Goal: Information Seeking & Learning: Learn about a topic

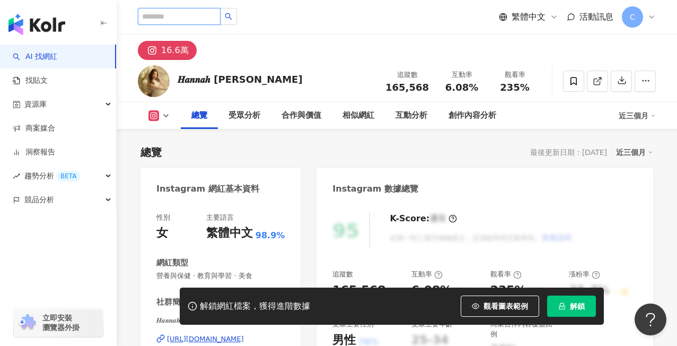
click at [182, 16] on input "search" at bounding box center [179, 16] width 83 height 17
type input "**"
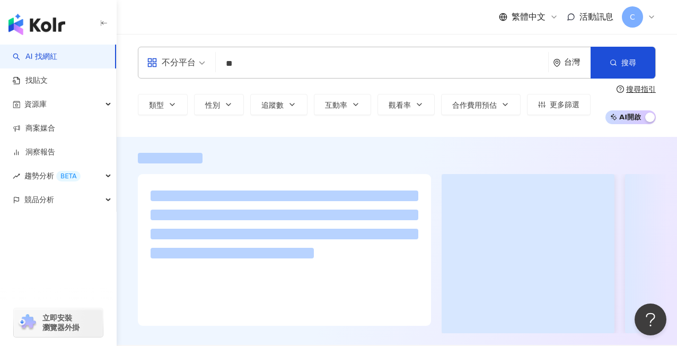
click at [236, 11] on div "繁體中文 活動訊息 C" at bounding box center [397, 17] width 518 height 34
click at [231, 16] on div "繁體中文 活動訊息 C" at bounding box center [397, 17] width 518 height 34
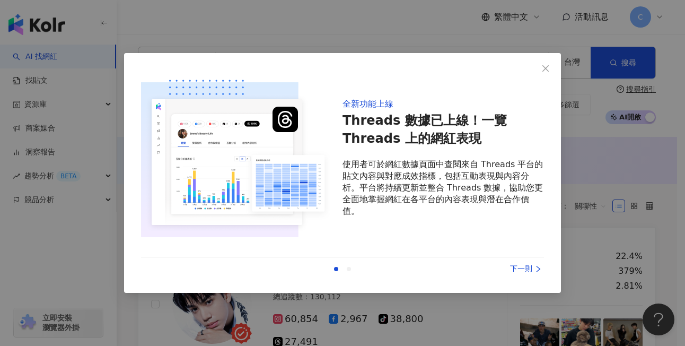
click at [526, 271] on div "下一則" at bounding box center [504, 269] width 80 height 12
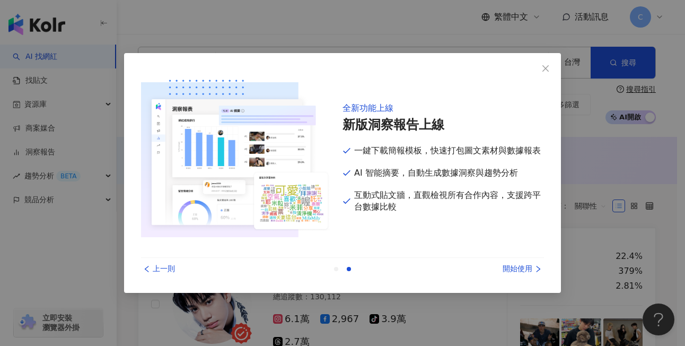
click at [528, 271] on div "開始使用" at bounding box center [504, 269] width 80 height 12
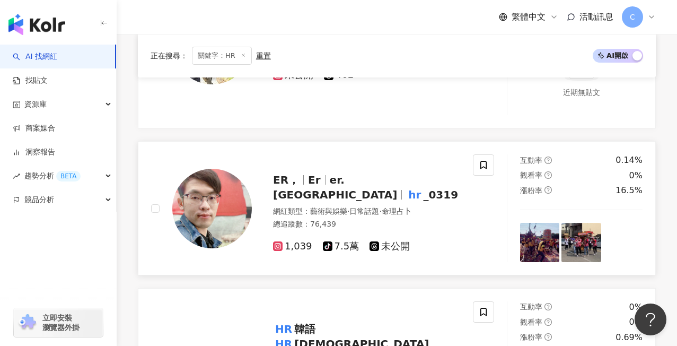
scroll to position [1025, 0]
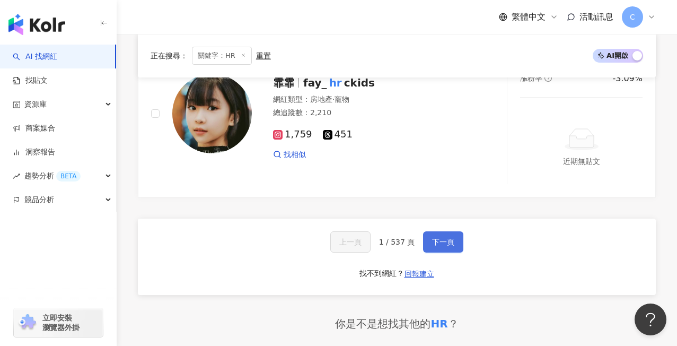
click at [438, 237] on span "下一頁" at bounding box center [443, 241] width 22 height 8
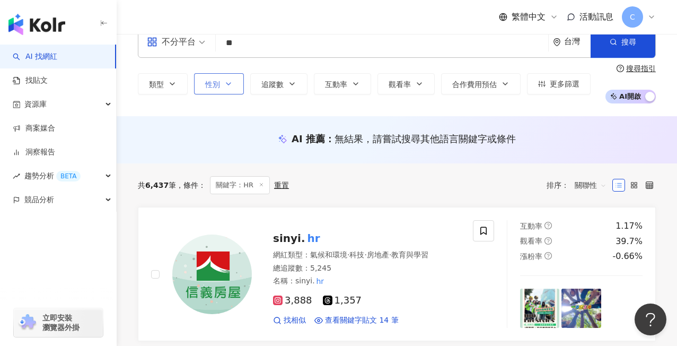
scroll to position [0, 0]
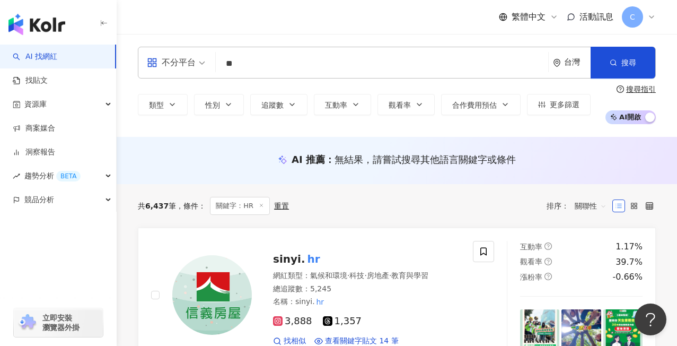
click at [249, 61] on input "**" at bounding box center [382, 64] width 324 height 20
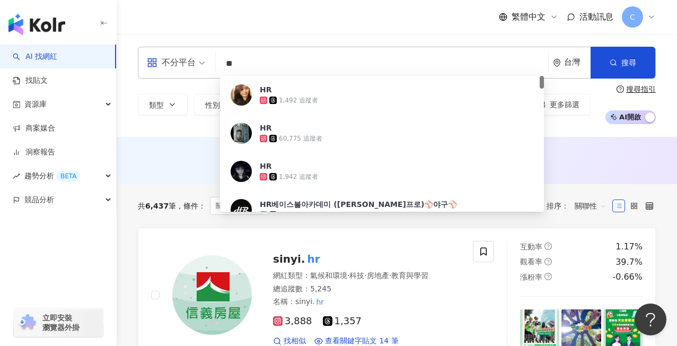
type input "*"
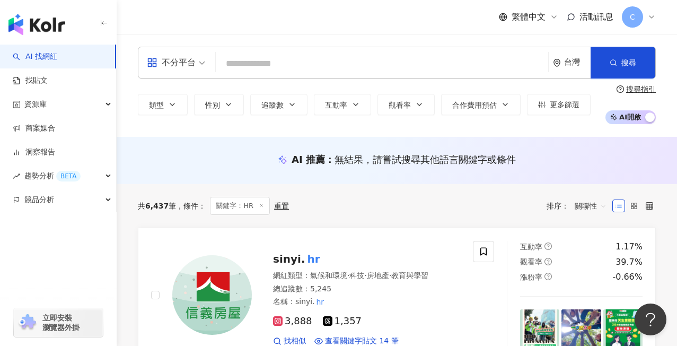
type input "*"
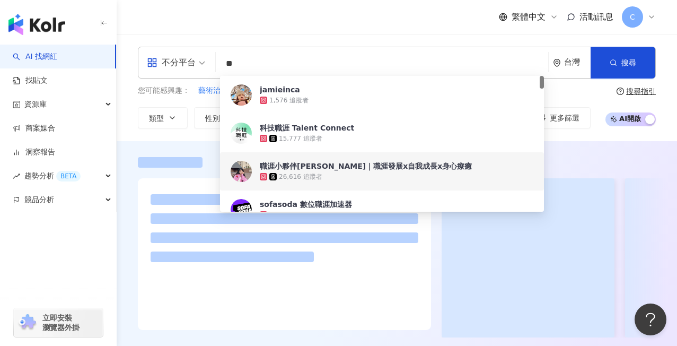
click at [155, 147] on div at bounding box center [397, 245] width 560 height 208
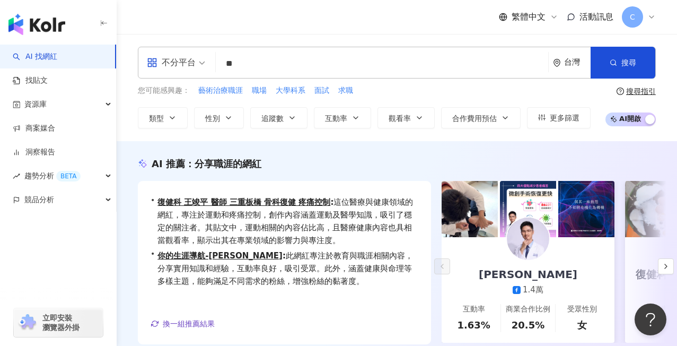
click at [641, 93] on div "搜尋指引" at bounding box center [641, 91] width 30 height 8
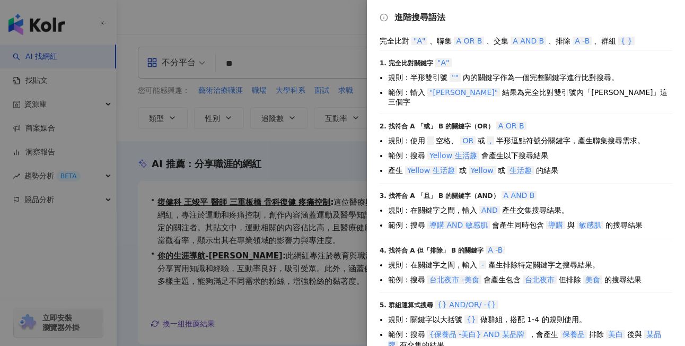
click at [340, 144] on div at bounding box center [342, 173] width 685 height 346
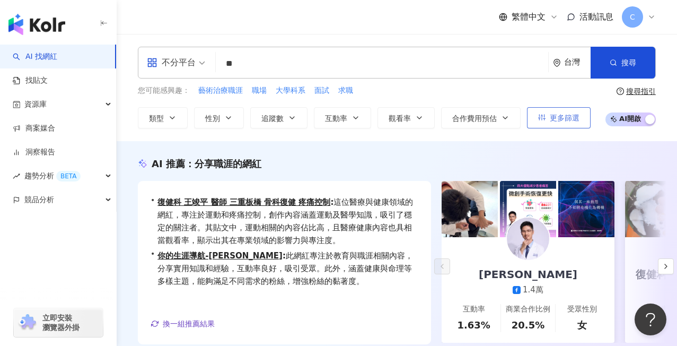
click at [569, 116] on span "更多篩選" at bounding box center [565, 117] width 30 height 8
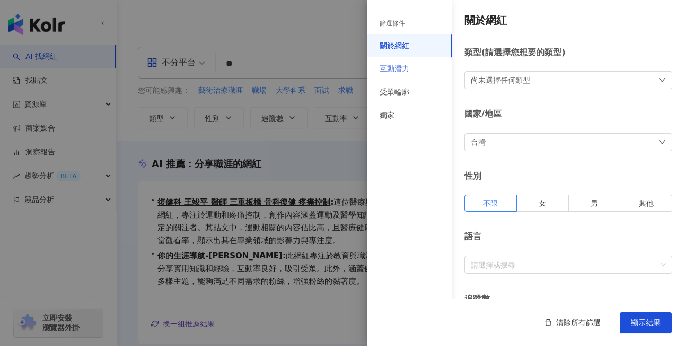
click at [416, 76] on div "互動潛力" at bounding box center [409, 68] width 85 height 23
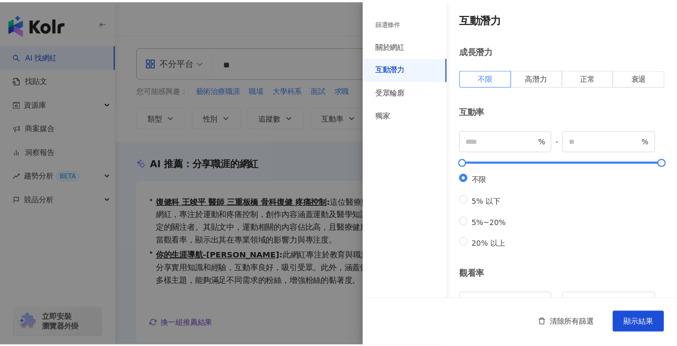
scroll to position [2, 0]
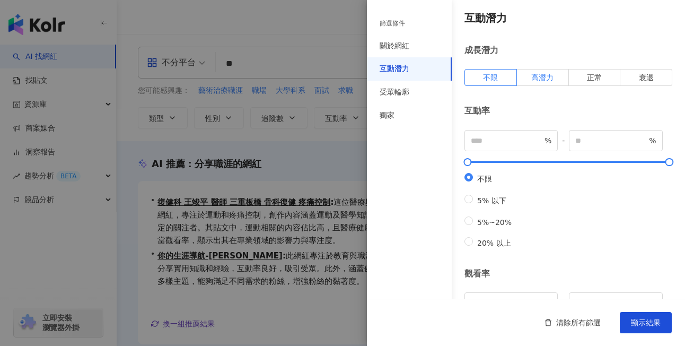
click at [535, 85] on label "高潛力" at bounding box center [543, 77] width 52 height 17
click at [662, 324] on button "顯示結果" at bounding box center [646, 322] width 52 height 21
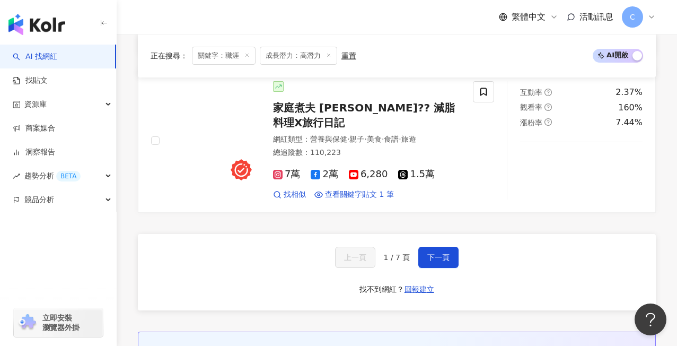
scroll to position [2205, 0]
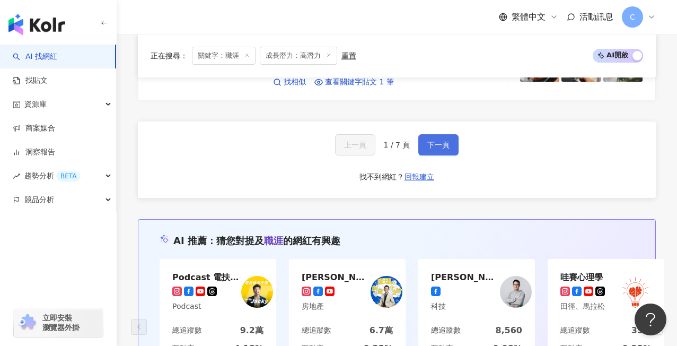
click at [443, 149] on span "下一頁" at bounding box center [438, 144] width 22 height 8
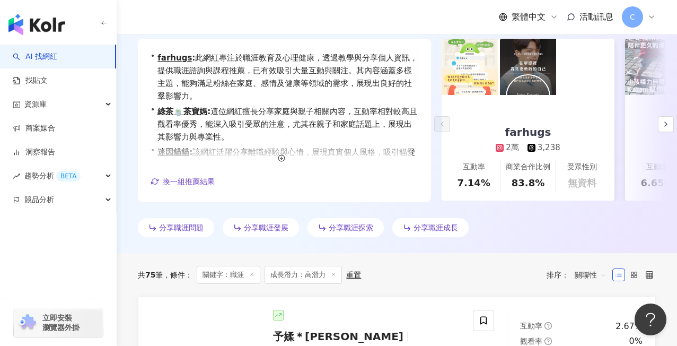
scroll to position [0, 0]
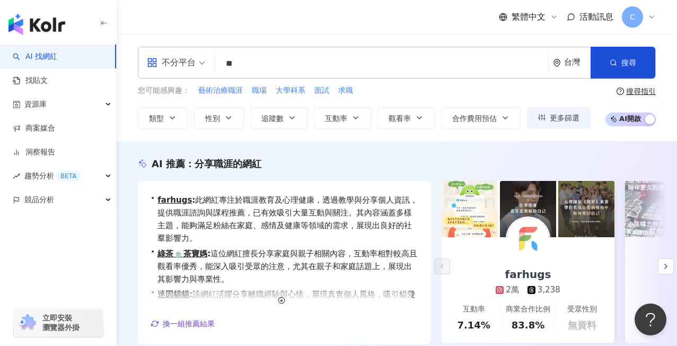
click at [259, 64] on input "**" at bounding box center [382, 64] width 324 height 20
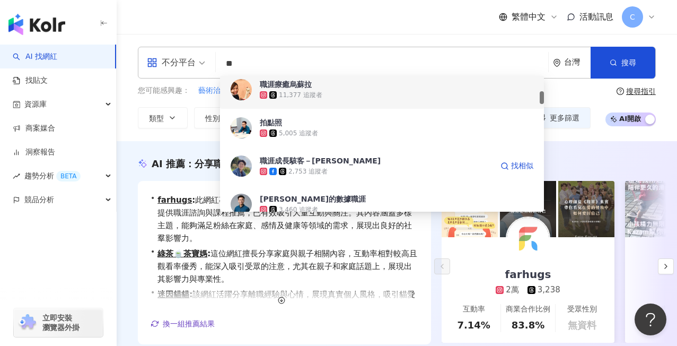
scroll to position [216, 0]
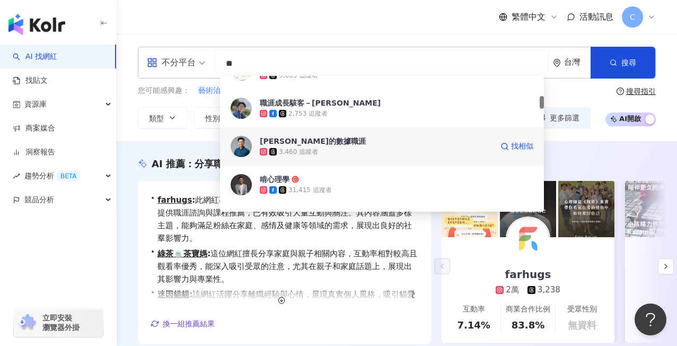
type input "*"
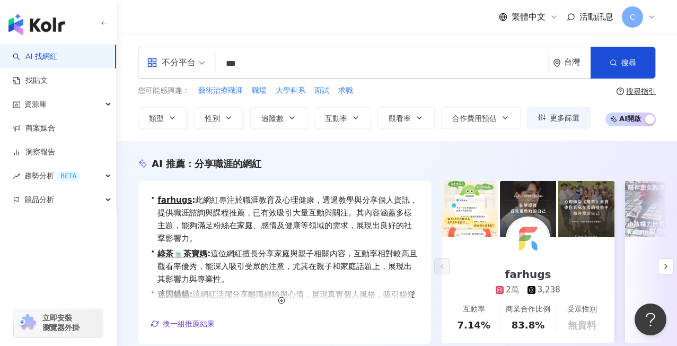
type input "**"
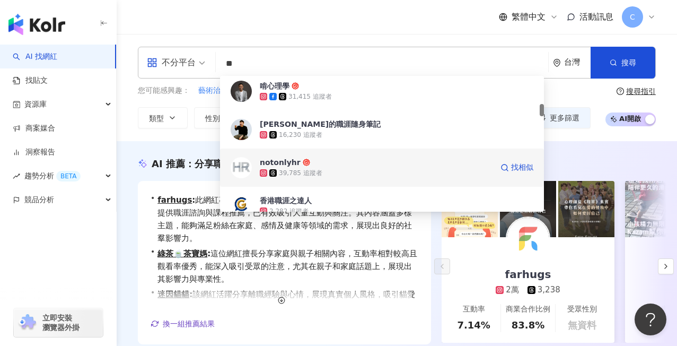
scroll to position [289, 0]
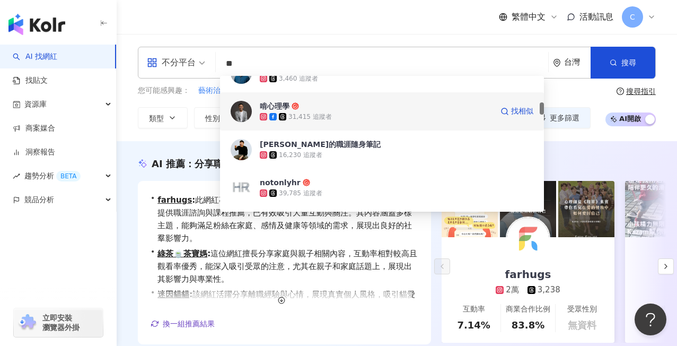
click at [342, 105] on span "啃心理學" at bounding box center [376, 106] width 233 height 11
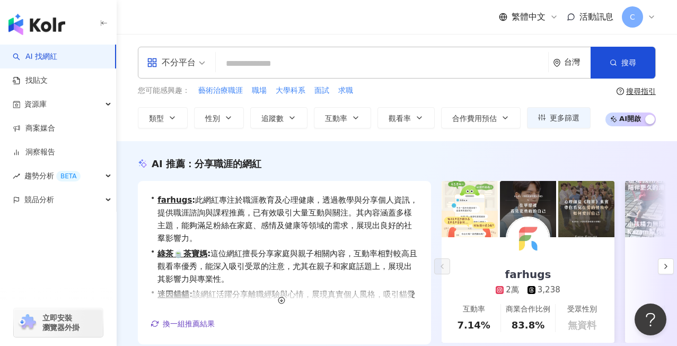
click at [349, 59] on input "search" at bounding box center [382, 64] width 324 height 20
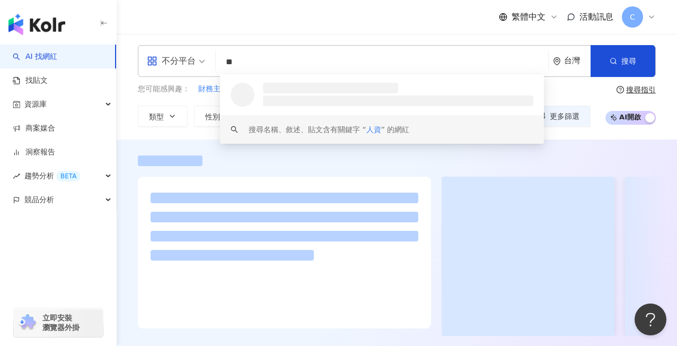
scroll to position [2, 0]
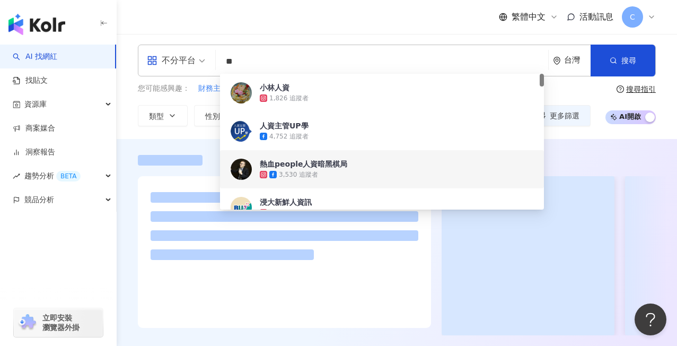
type input "**"
click at [568, 83] on div "您可能感興趣： 財務主管 人事政策 人事管理 人力資源規劃 招聘" at bounding box center [364, 89] width 453 height 12
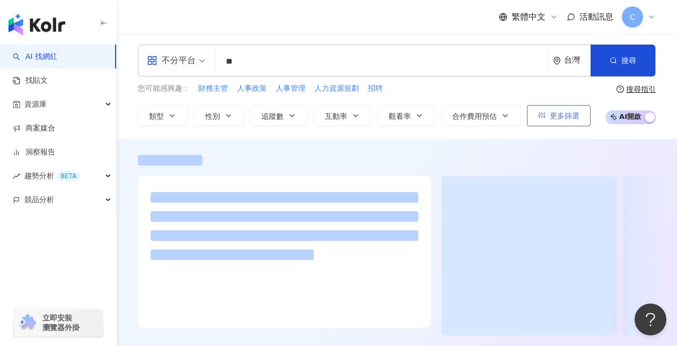
click at [573, 114] on span "更多篩選" at bounding box center [565, 115] width 30 height 8
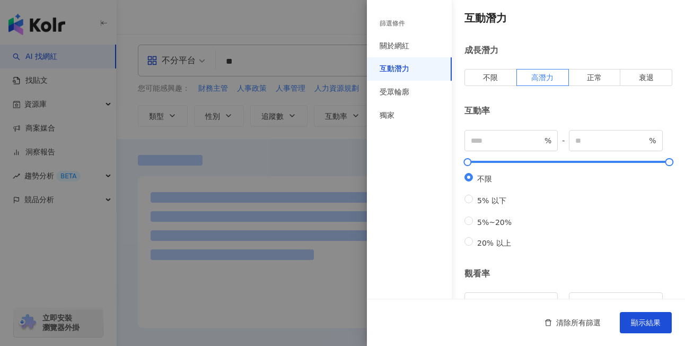
click at [326, 153] on div at bounding box center [342, 173] width 685 height 346
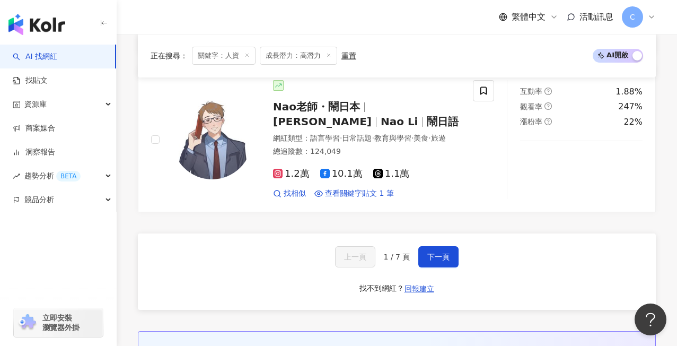
scroll to position [2231, 0]
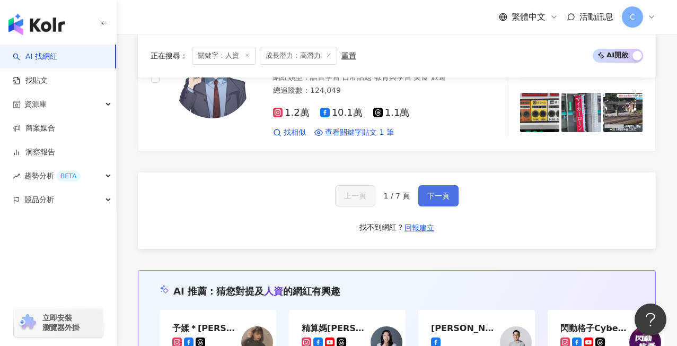
click at [426, 185] on button "下一頁" at bounding box center [438, 195] width 40 height 21
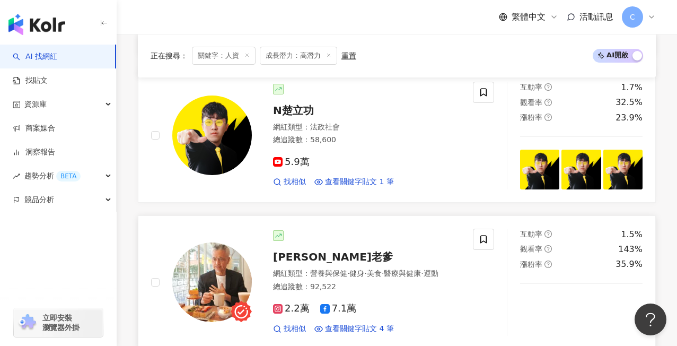
scroll to position [2027, 0]
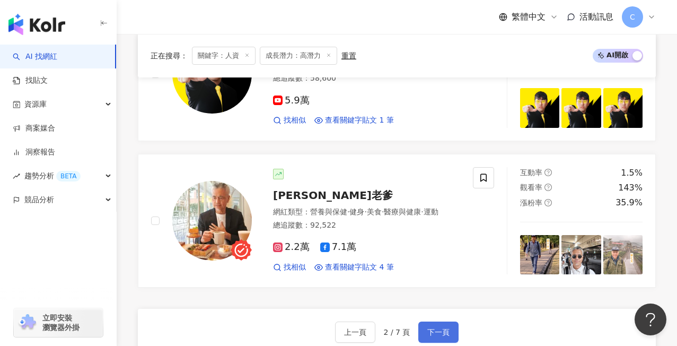
click at [442, 328] on span "下一頁" at bounding box center [438, 332] width 22 height 8
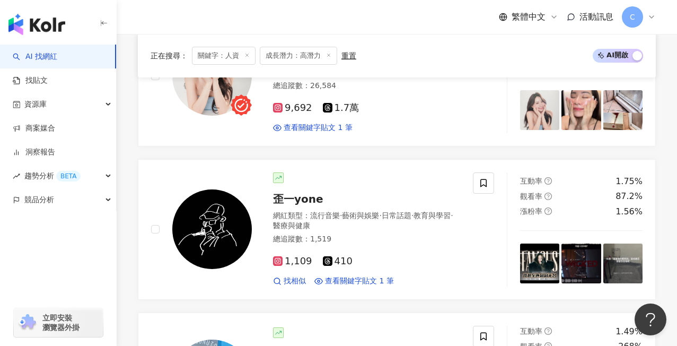
scroll to position [2044, 0]
